Goal: Find specific page/section: Find specific page/section

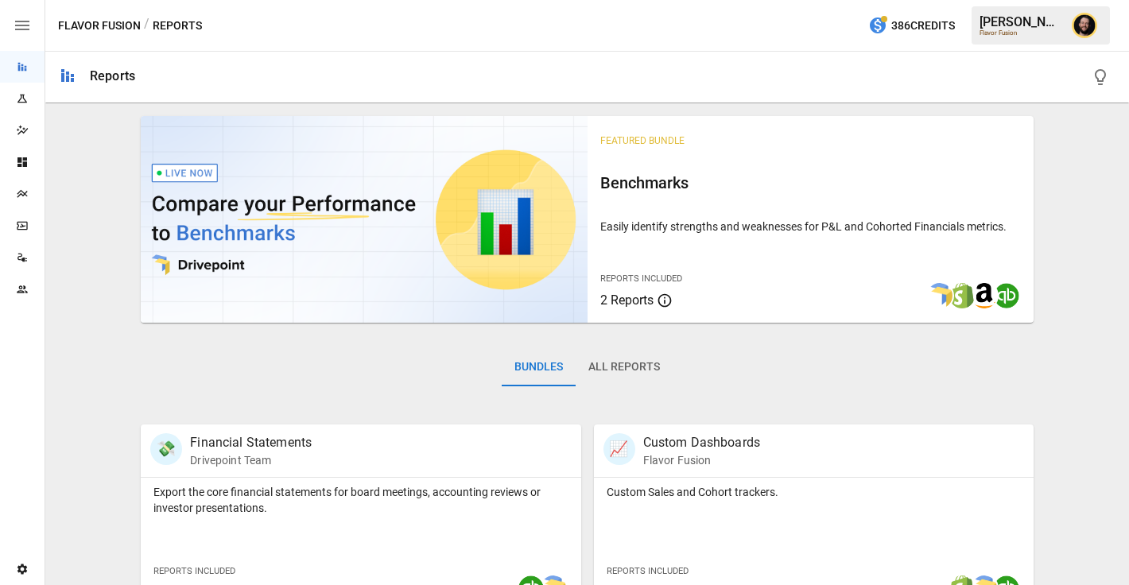
click at [21, 188] on icon "Plans" at bounding box center [22, 194] width 13 height 13
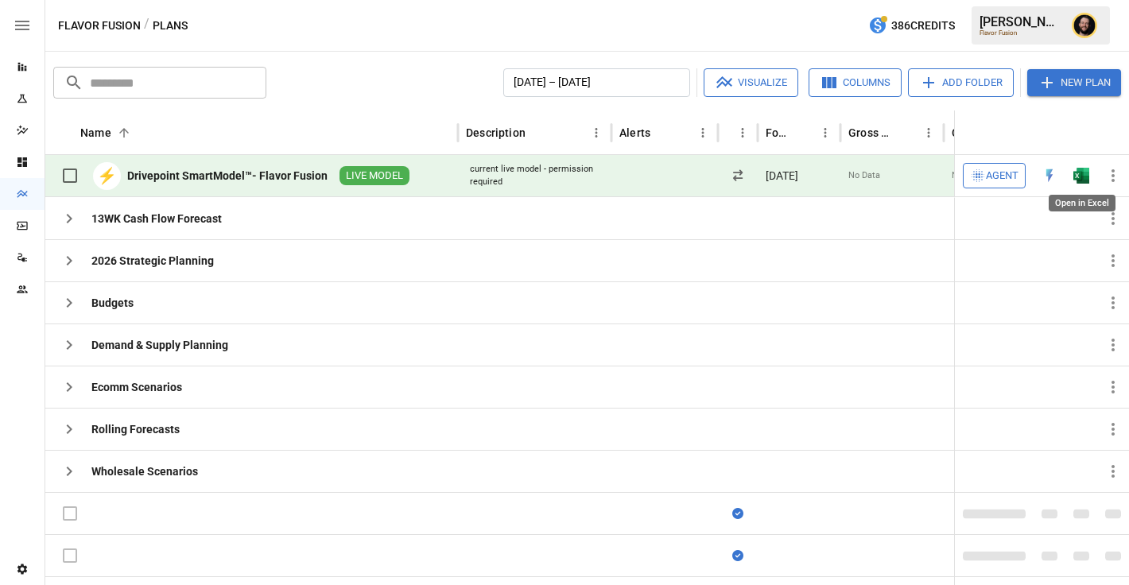
click at [1081, 180] on img "Open in Excel" at bounding box center [1081, 176] width 16 height 16
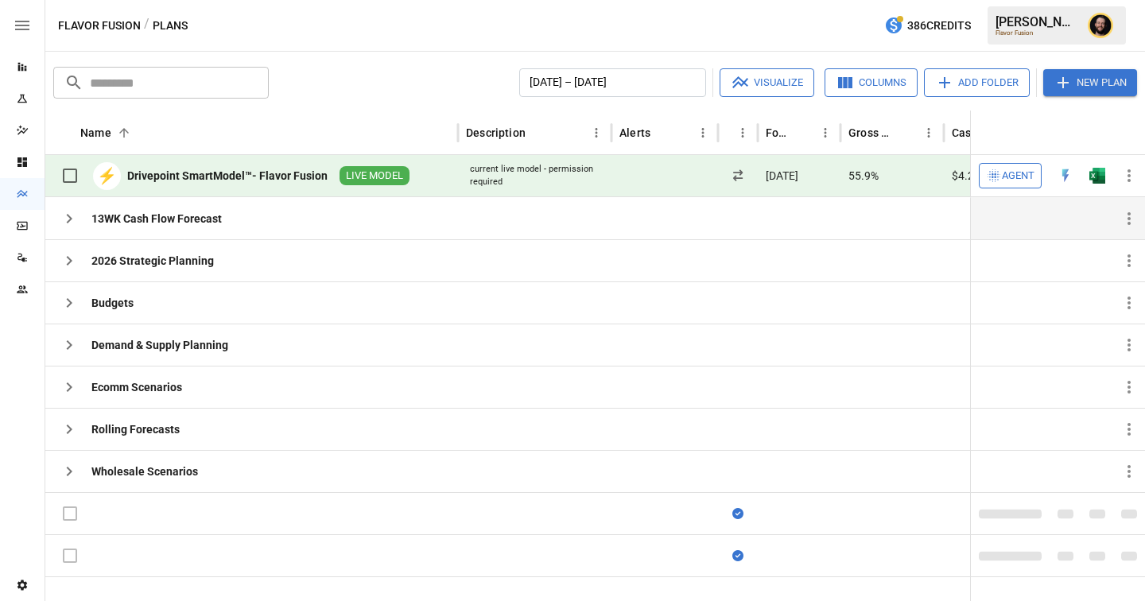
click at [74, 217] on icon "button" at bounding box center [69, 218] width 19 height 19
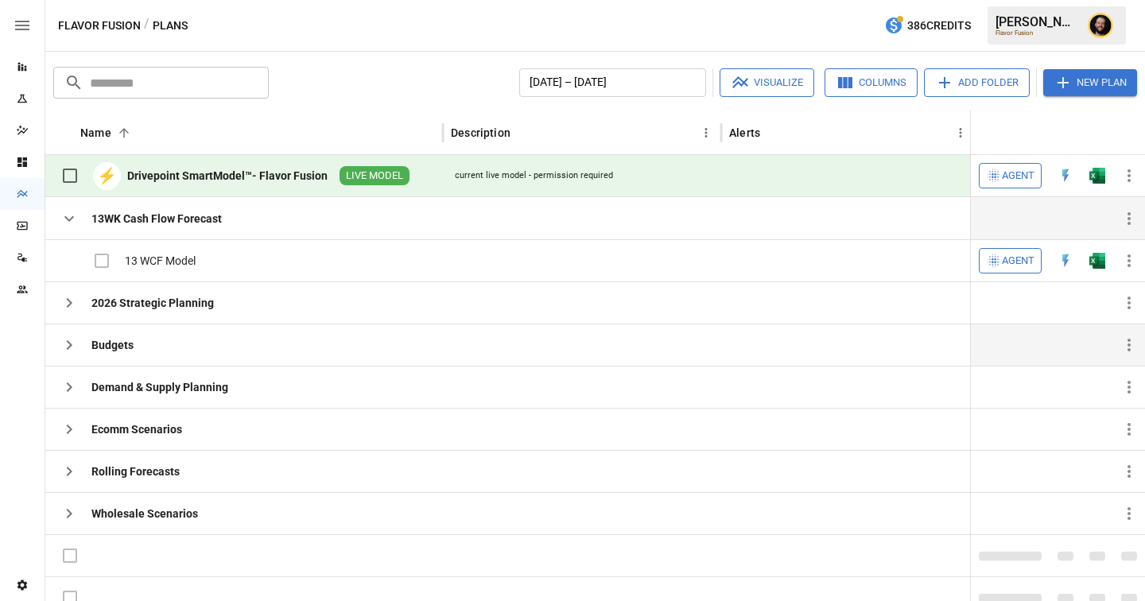
scroll to position [14, 0]
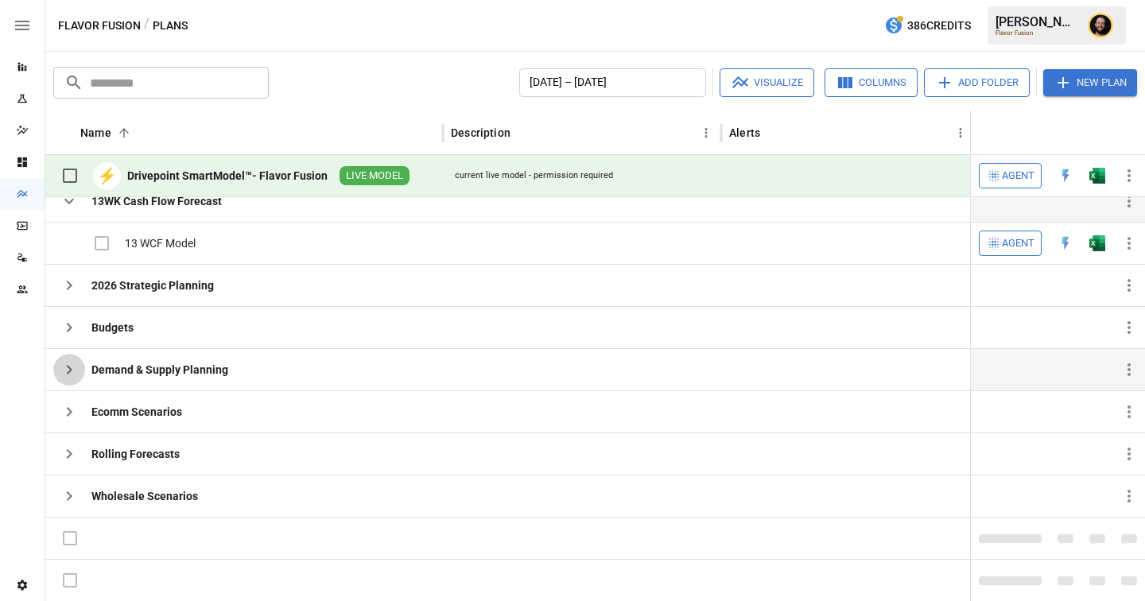
click at [67, 368] on icon "button" at bounding box center [69, 369] width 19 height 19
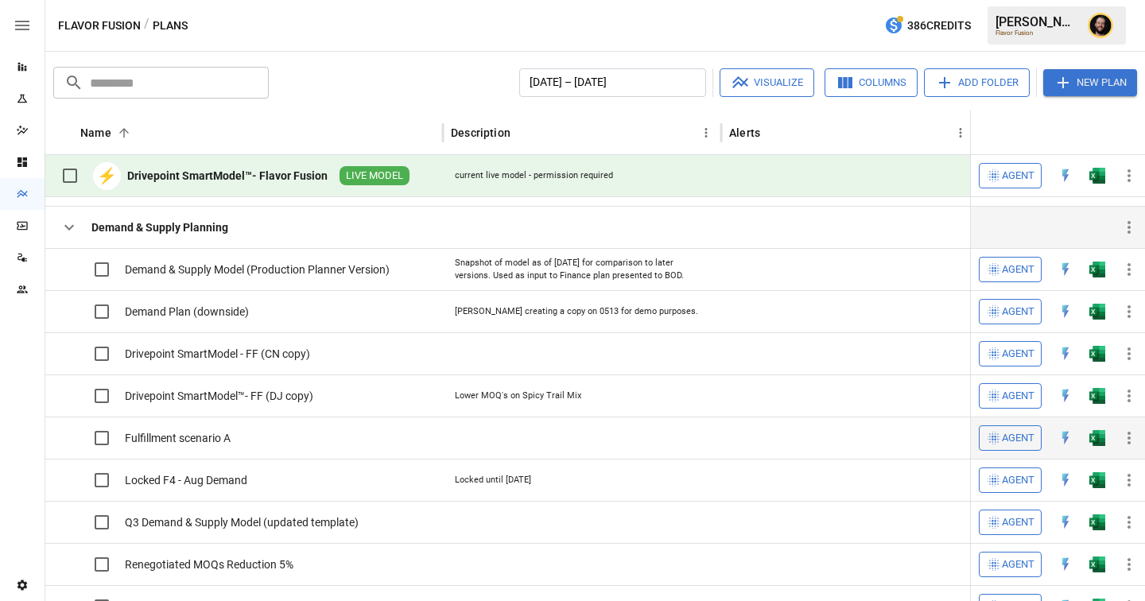
scroll to position [130, 0]
click at [65, 227] on icon "button" at bounding box center [69, 228] width 19 height 19
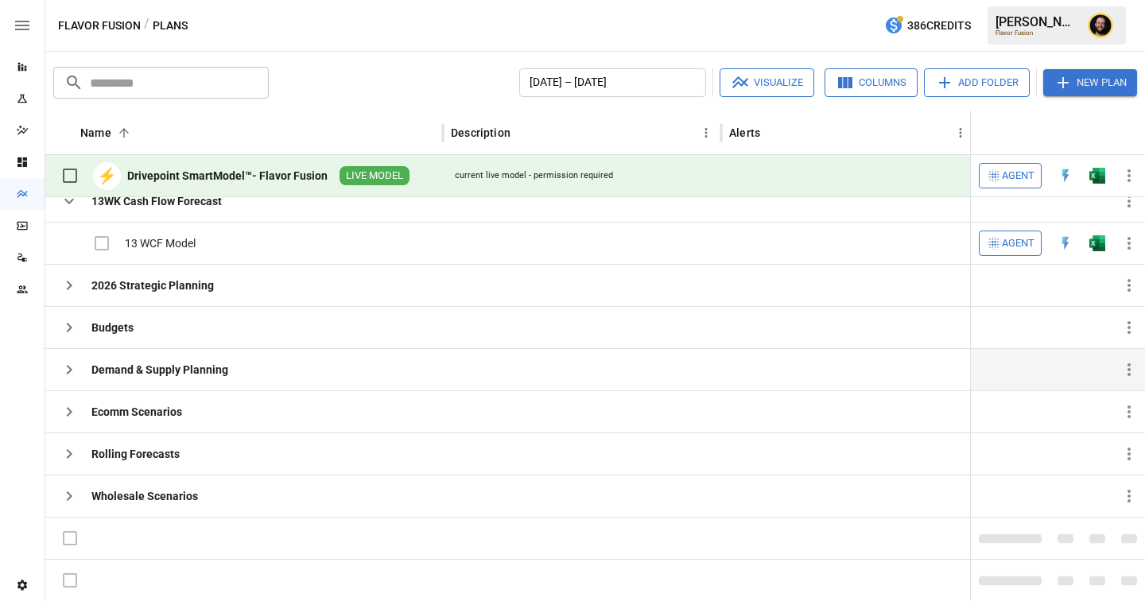
scroll to position [14, 0]
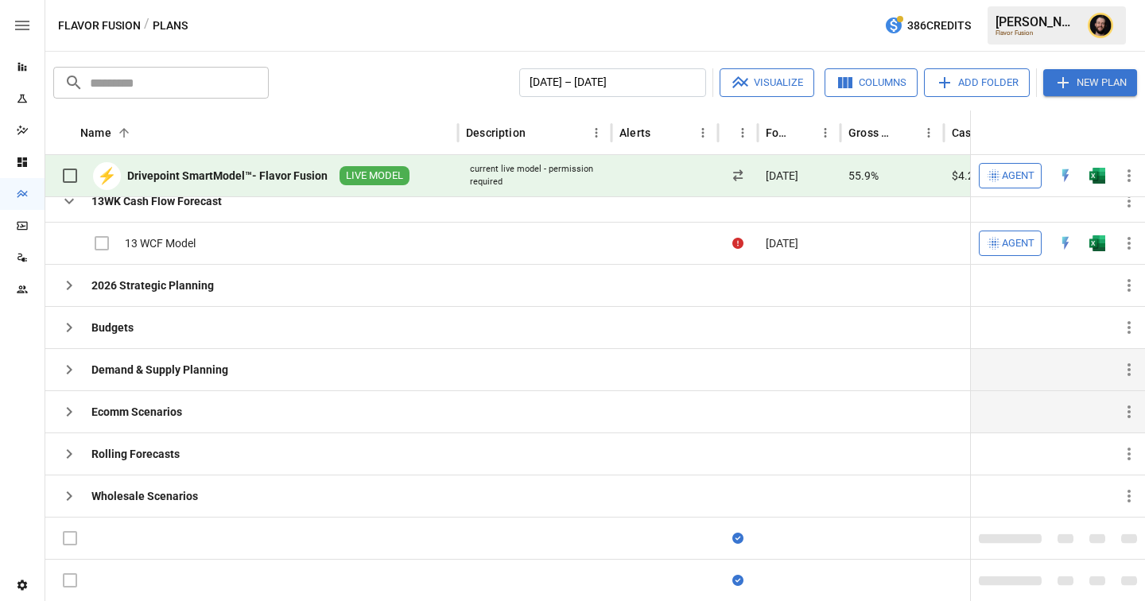
click at [71, 409] on icon "button" at bounding box center [69, 411] width 19 height 19
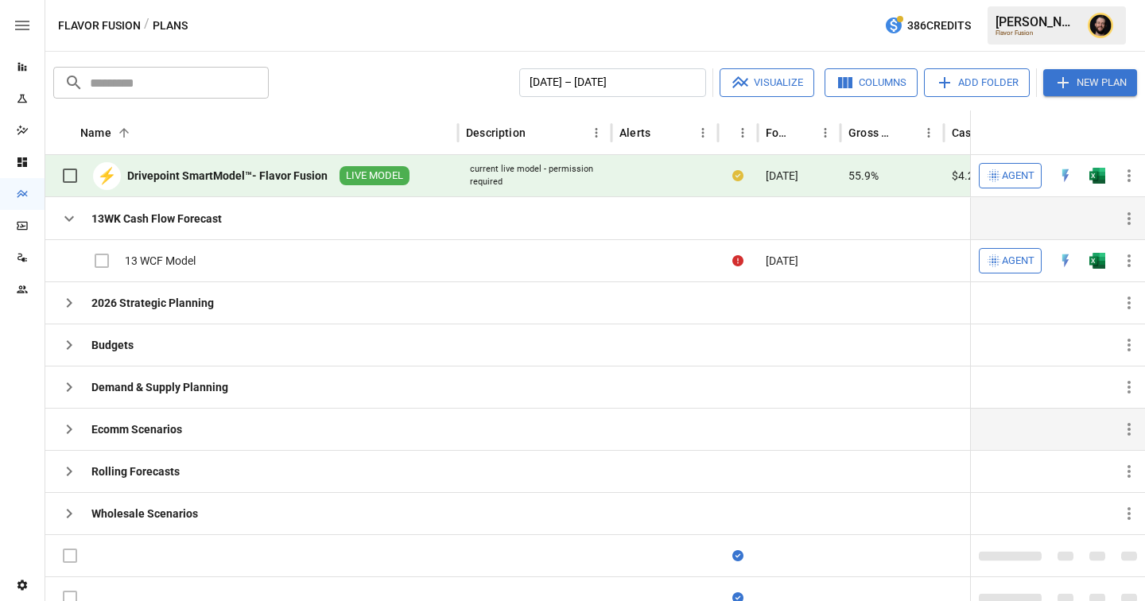
click at [67, 215] on icon "button" at bounding box center [69, 218] width 19 height 19
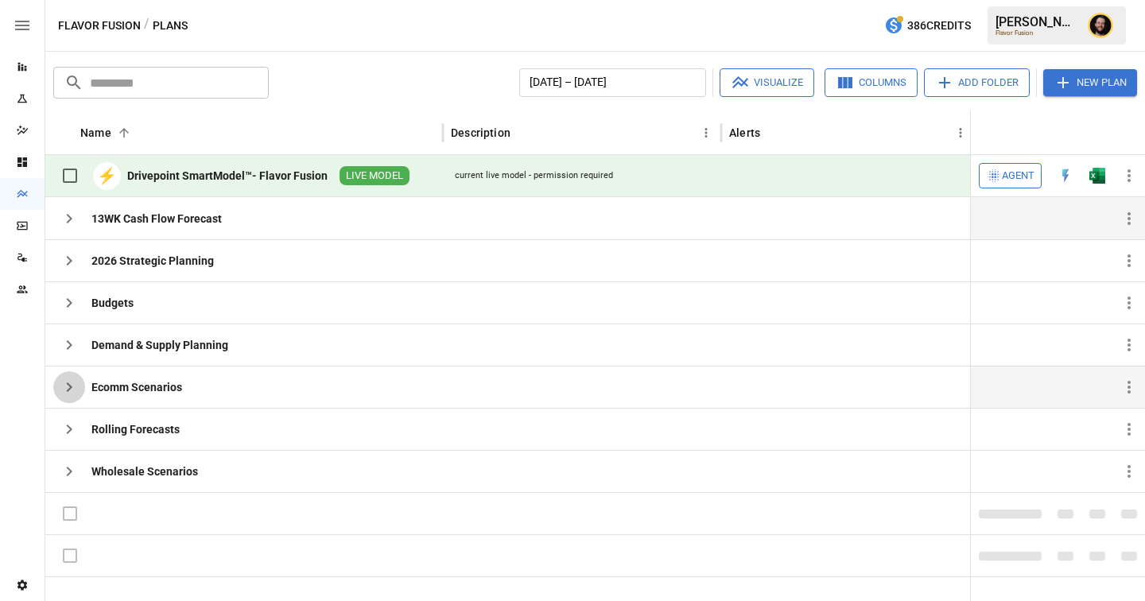
click at [64, 392] on icon "button" at bounding box center [69, 387] width 19 height 19
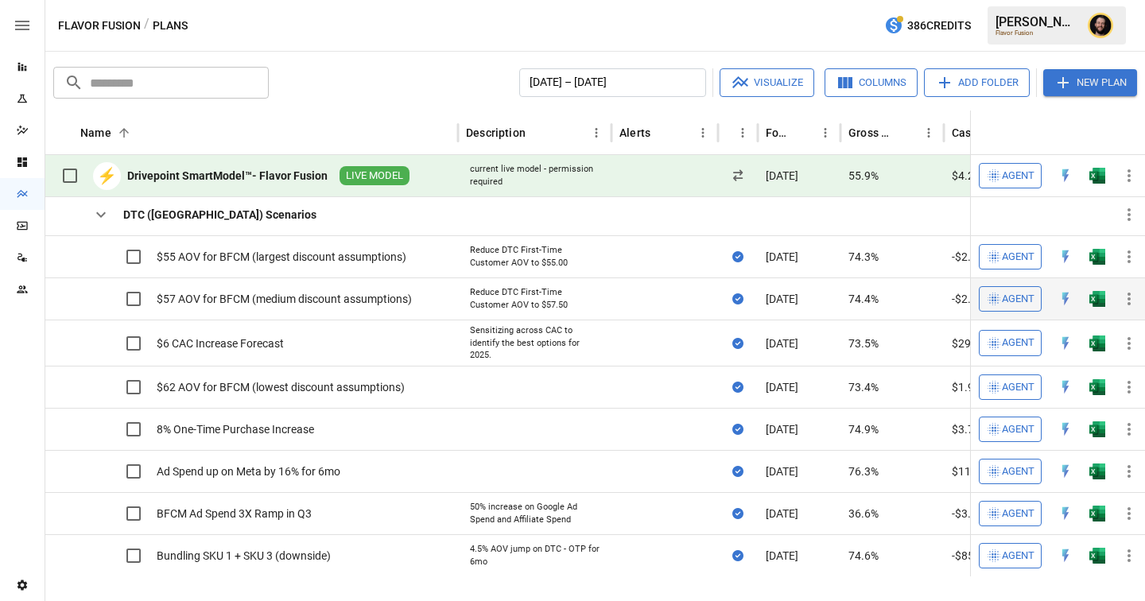
scroll to position [227, 0]
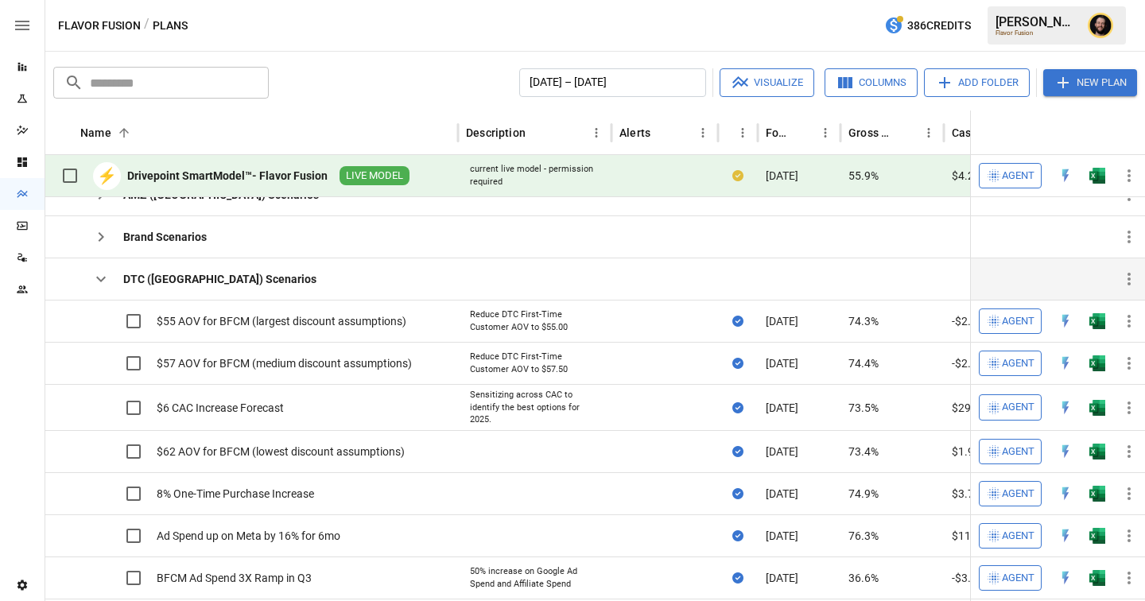
click at [103, 281] on icon "button" at bounding box center [100, 279] width 19 height 19
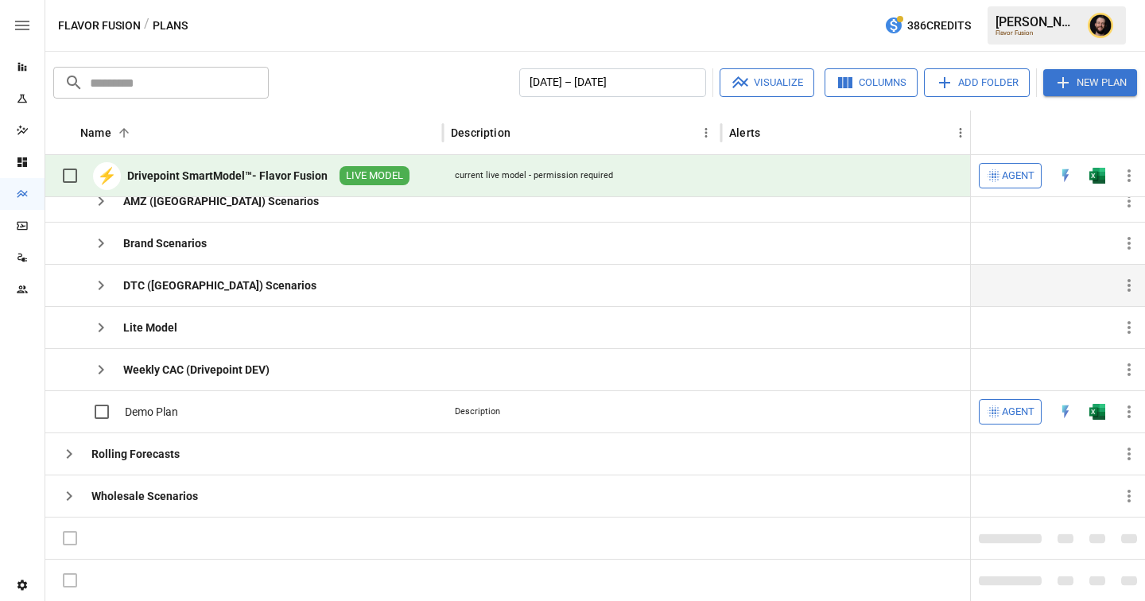
scroll to position [65, 0]
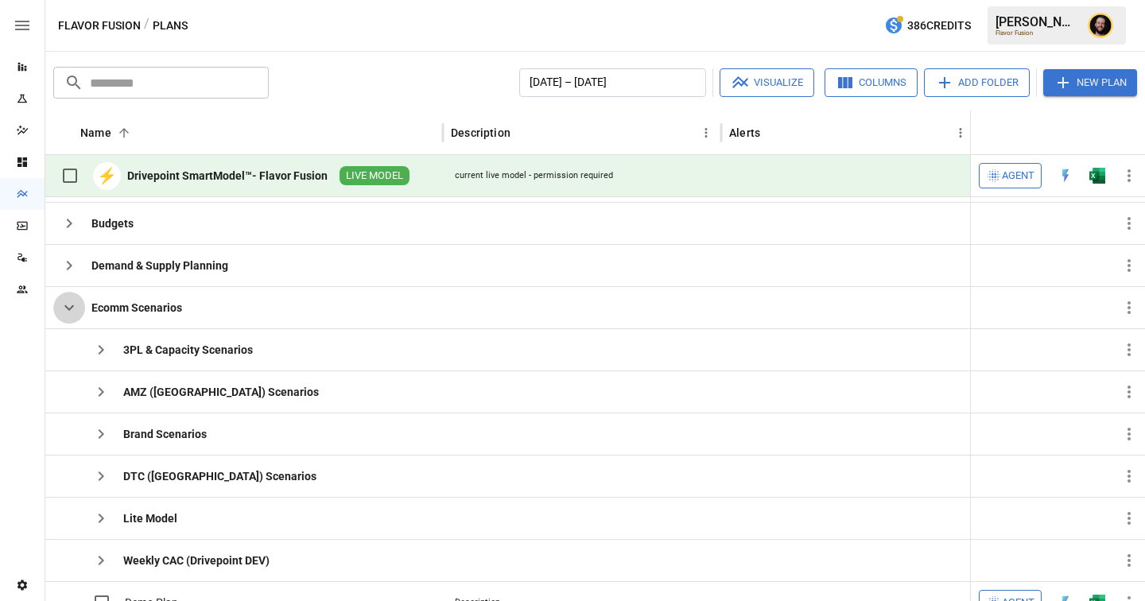
click at [65, 308] on icon "button" at bounding box center [69, 307] width 19 height 19
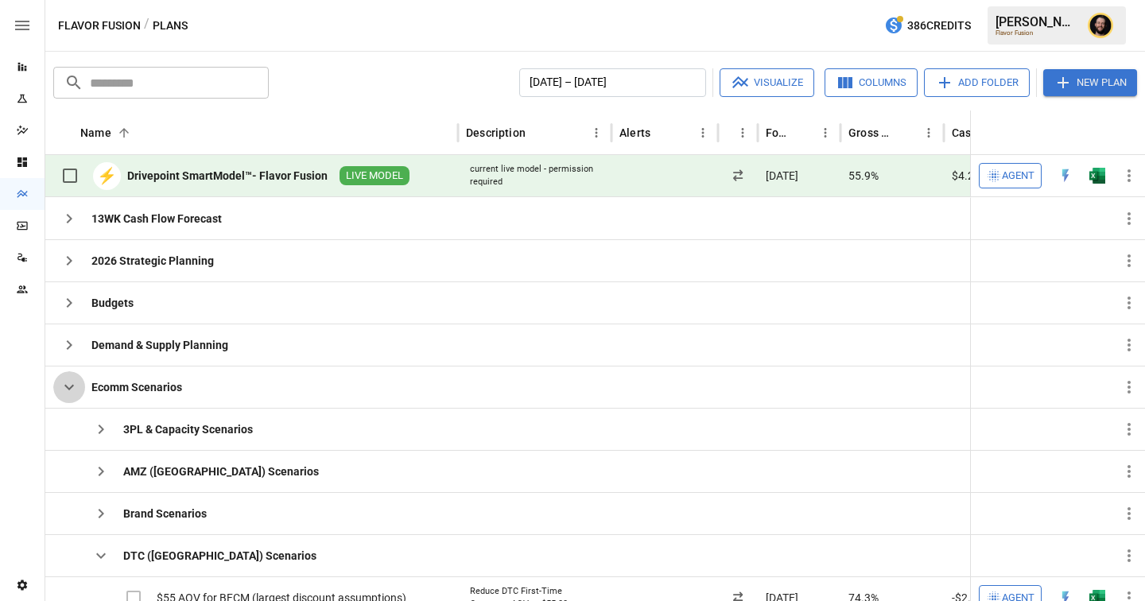
click at [64, 382] on icon "button" at bounding box center [69, 387] width 19 height 19
